Goal: Task Accomplishment & Management: Manage account settings

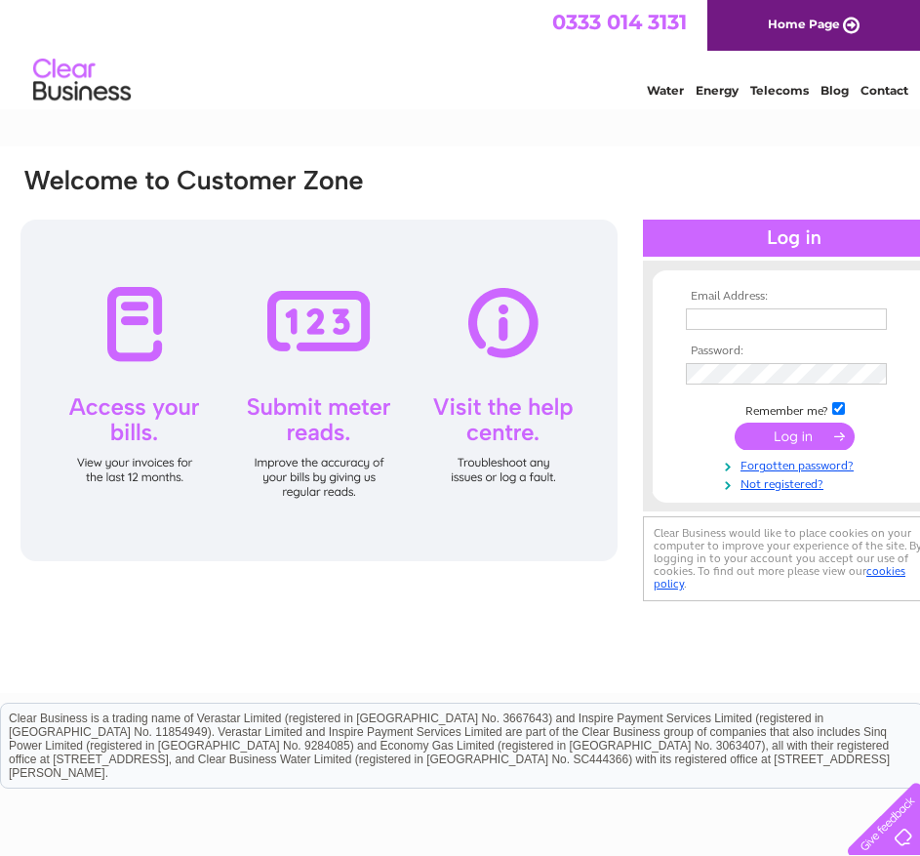
click at [772, 322] on input "text" at bounding box center [786, 318] width 201 height 21
type input "christine.hounslow@markettowndevelopments.com"
click at [775, 428] on input "submit" at bounding box center [795, 436] width 120 height 27
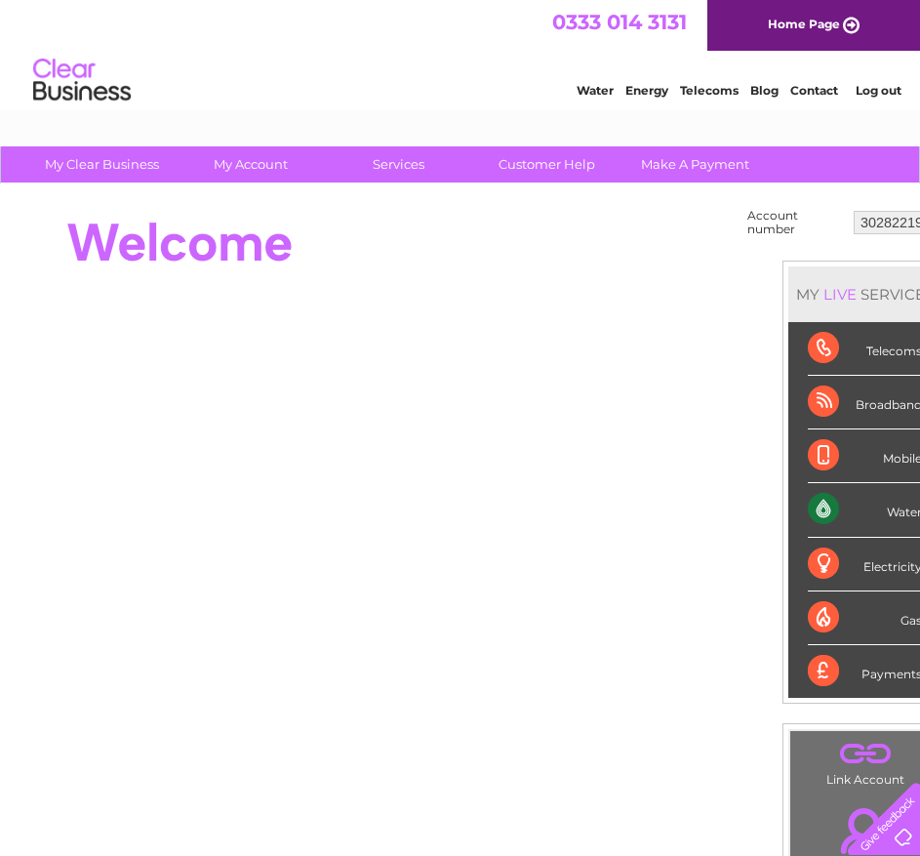
click at [712, 851] on div "Account number 30282219 MY LIVE SERVICES Telecoms Broadband Mobile Water Electr…" at bounding box center [483, 548] width 966 height 729
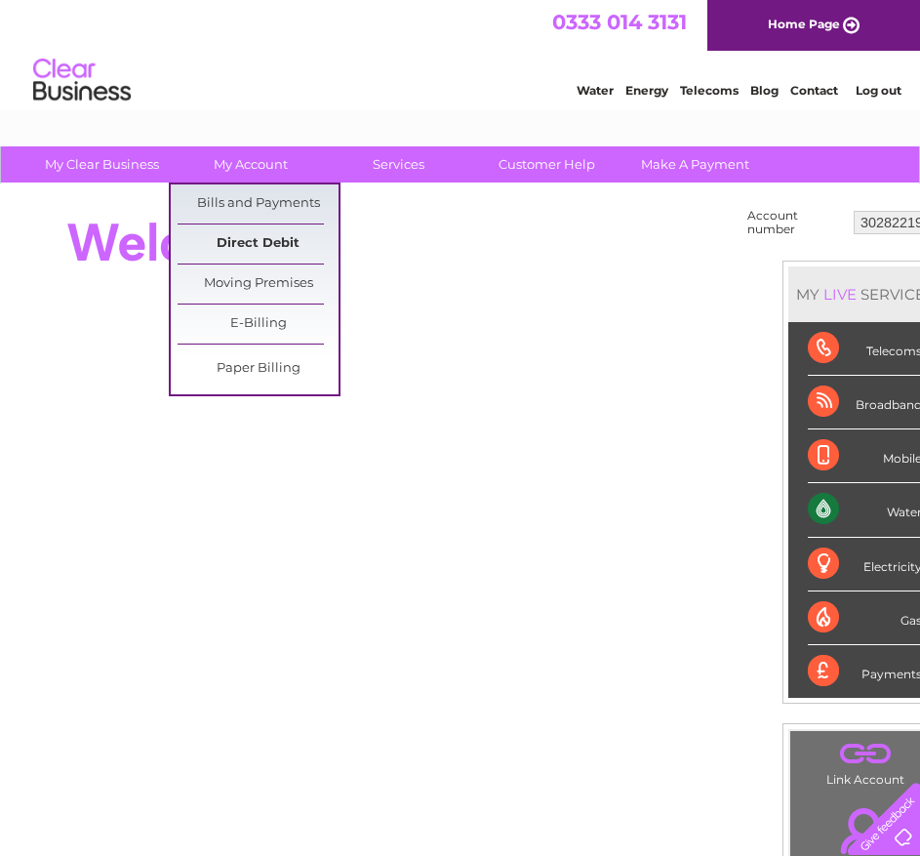
click at [263, 244] on link "Direct Debit" at bounding box center [258, 243] width 161 height 39
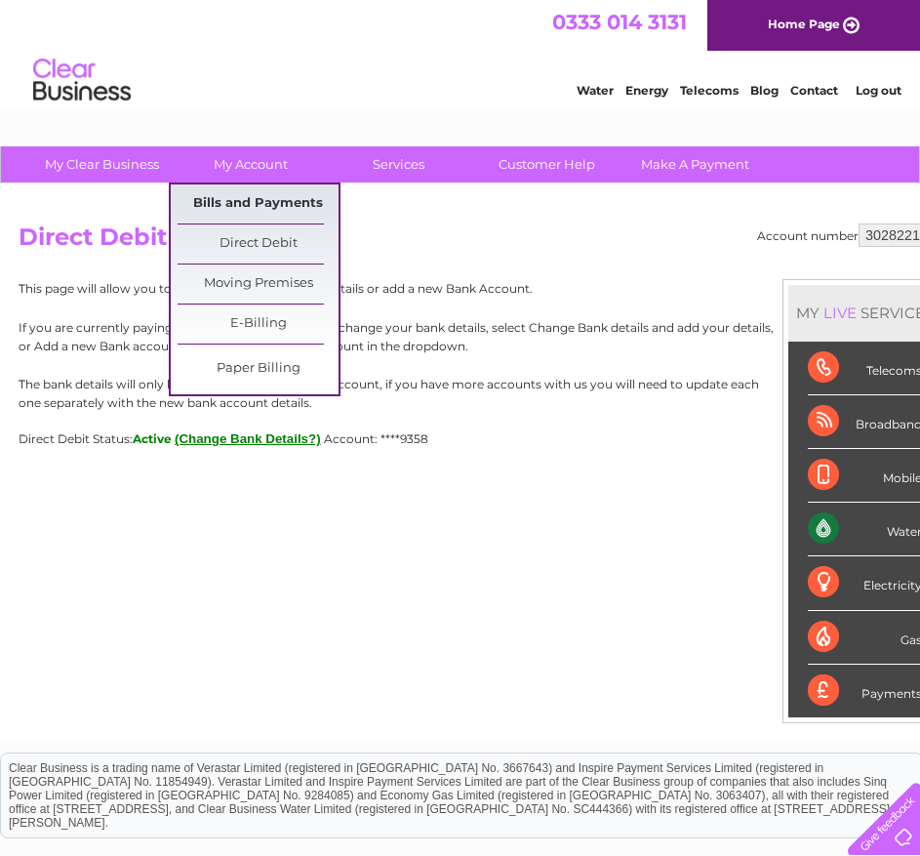
click at [254, 200] on link "Bills and Payments" at bounding box center [258, 203] width 161 height 39
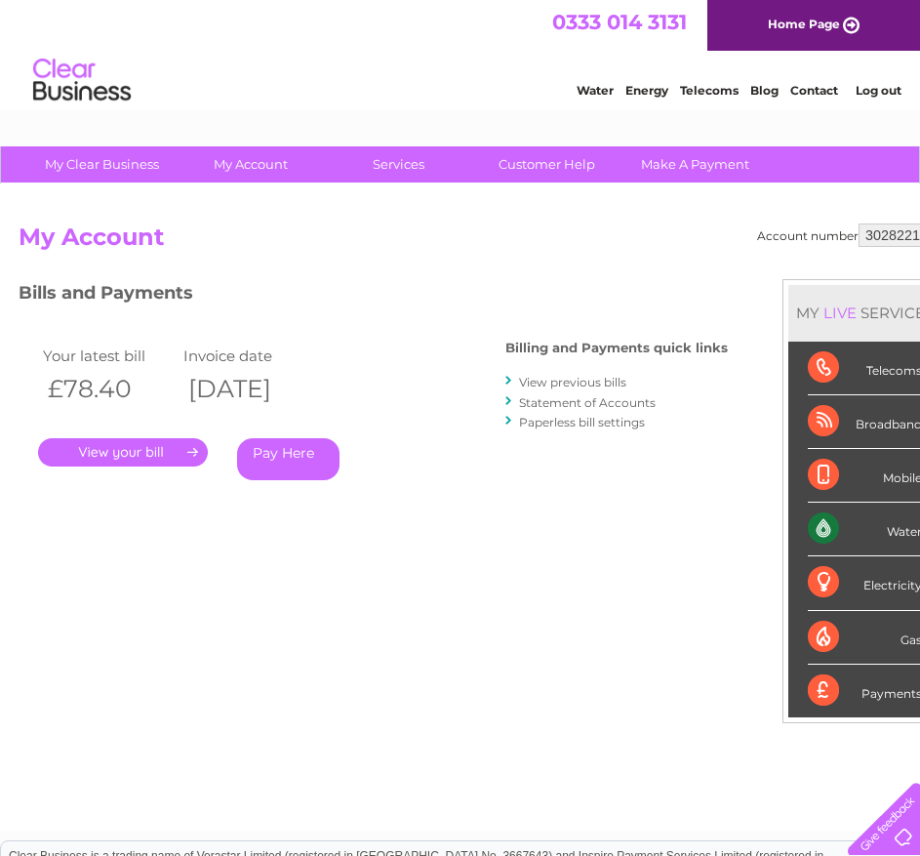
click at [120, 450] on link "." at bounding box center [123, 452] width 170 height 28
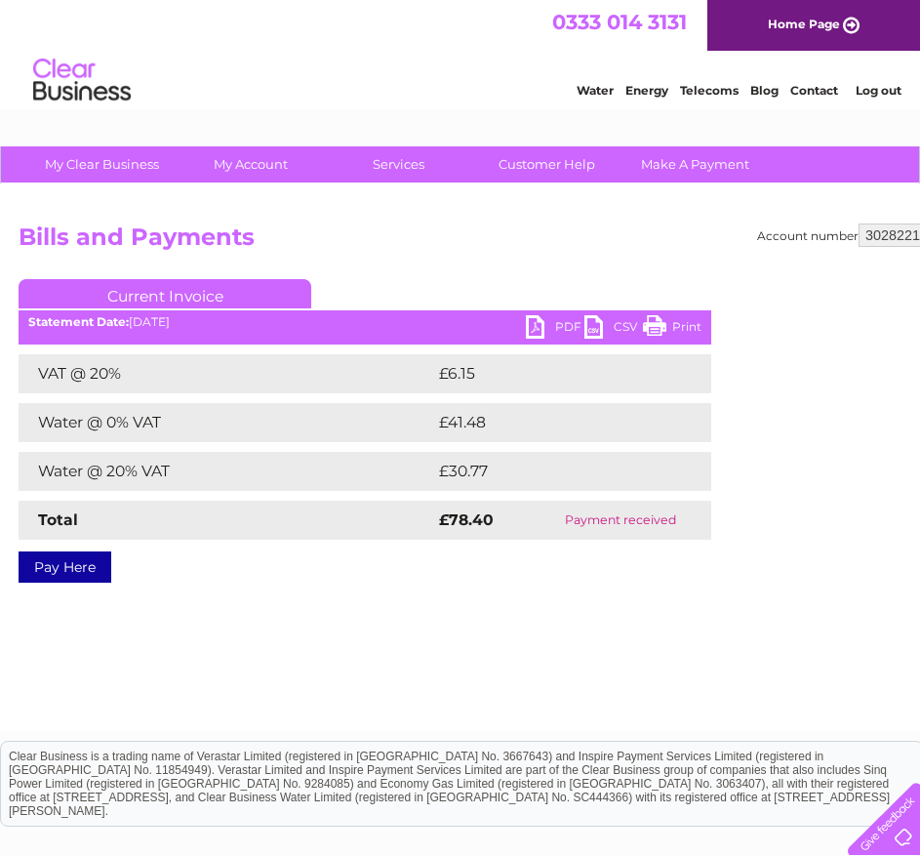
click at [535, 333] on link "PDF" at bounding box center [555, 329] width 59 height 28
click at [880, 90] on link "Log out" at bounding box center [879, 90] width 46 height 15
